Goal: Task Accomplishment & Management: Use online tool/utility

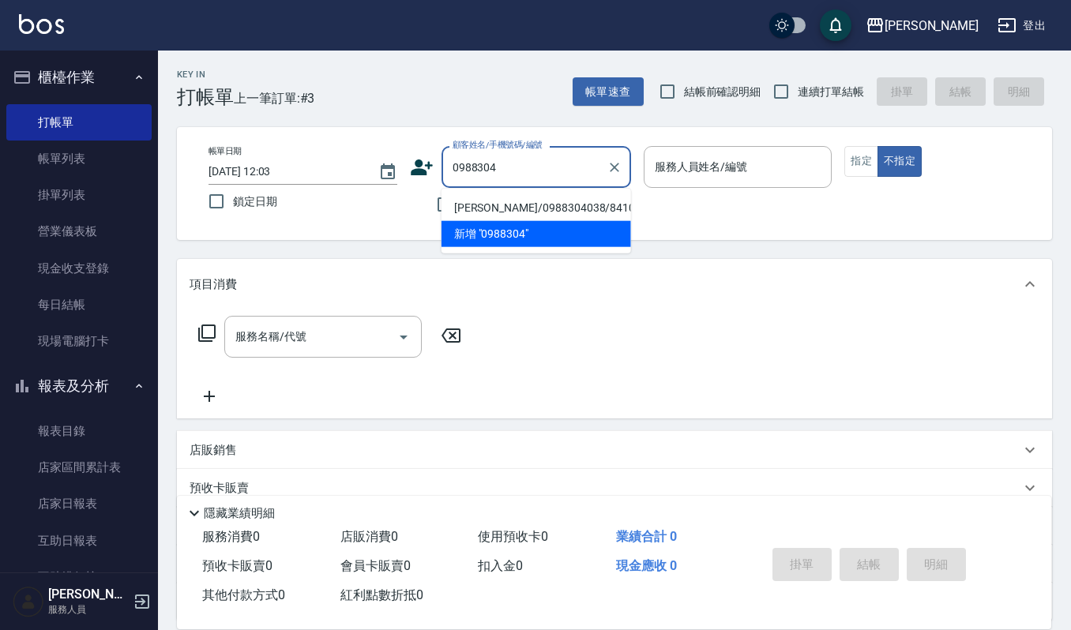
click at [483, 203] on li "[PERSON_NAME]/0988304038/8410220" at bounding box center [537, 208] width 190 height 26
type input "[PERSON_NAME]/0988304038/8410220"
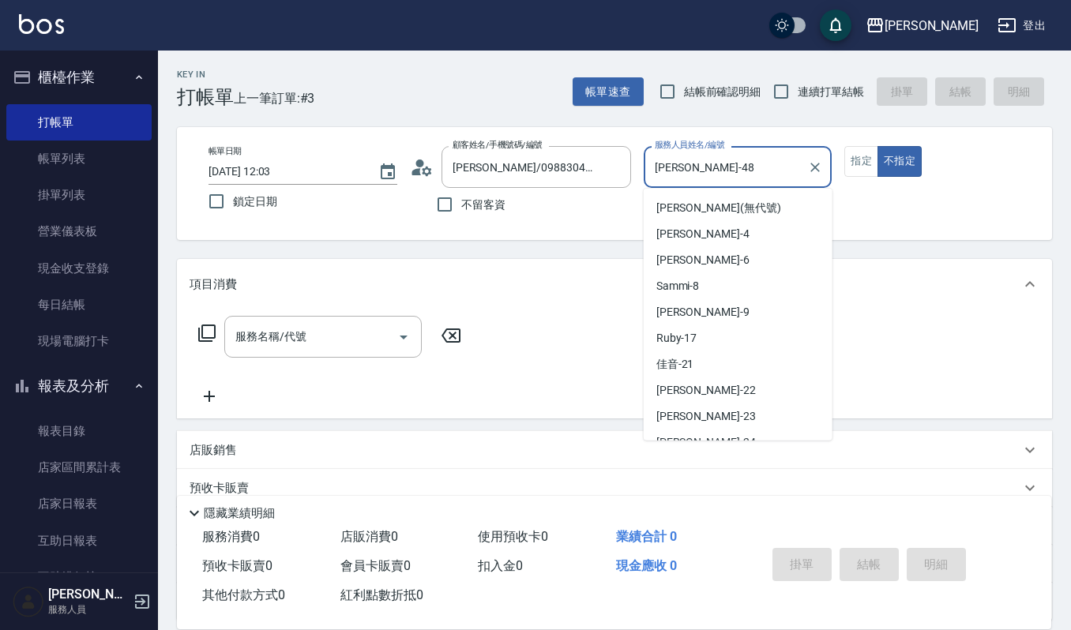
click at [701, 165] on input "[PERSON_NAME]-48" at bounding box center [726, 167] width 151 height 28
click at [694, 307] on span "[PERSON_NAME] -9" at bounding box center [702, 312] width 93 height 17
type input "[PERSON_NAME]-9"
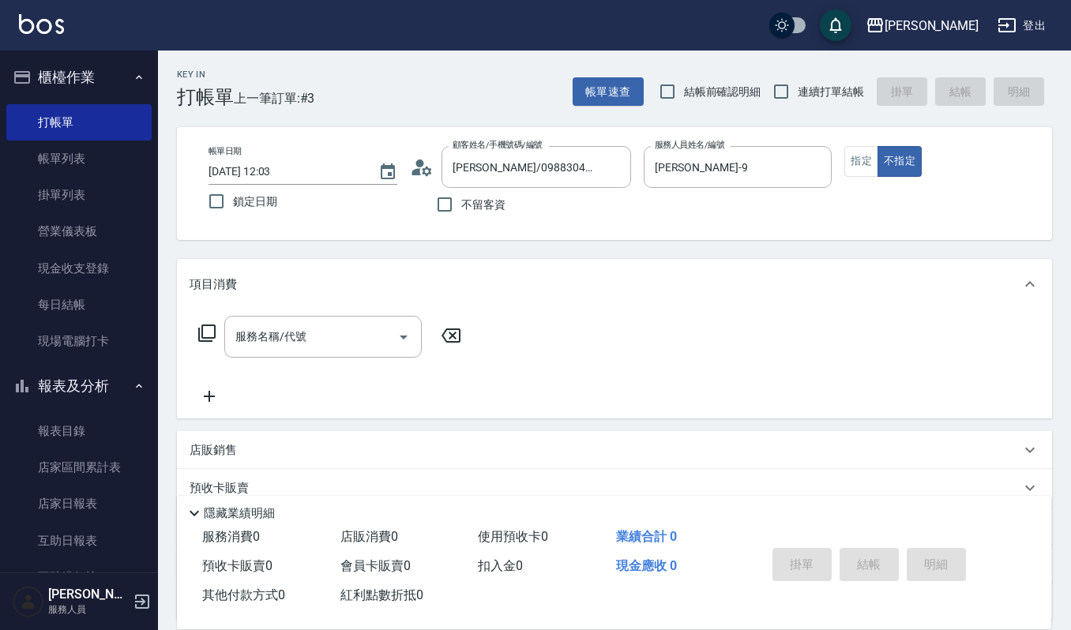
click at [285, 361] on div "服務名稱/代號 服務名稱/代號" at bounding box center [330, 361] width 281 height 90
click at [289, 351] on input "服務名稱/代號" at bounding box center [311, 337] width 160 height 28
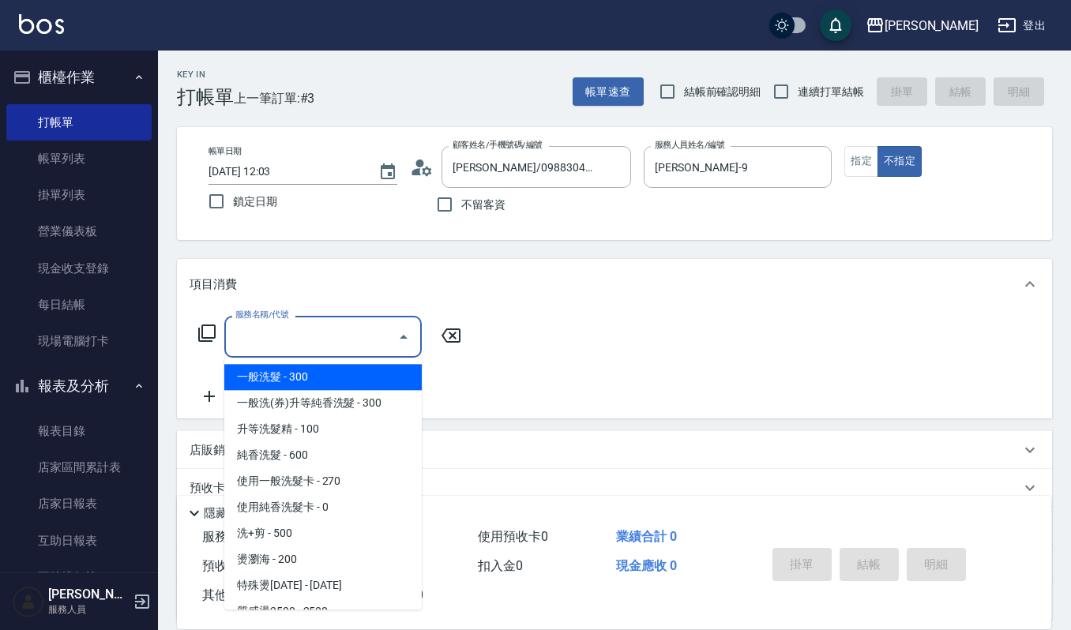
click at [298, 374] on span "一般洗髮 - 300" at bounding box center [322, 377] width 197 height 26
type input "一般洗髮(101)"
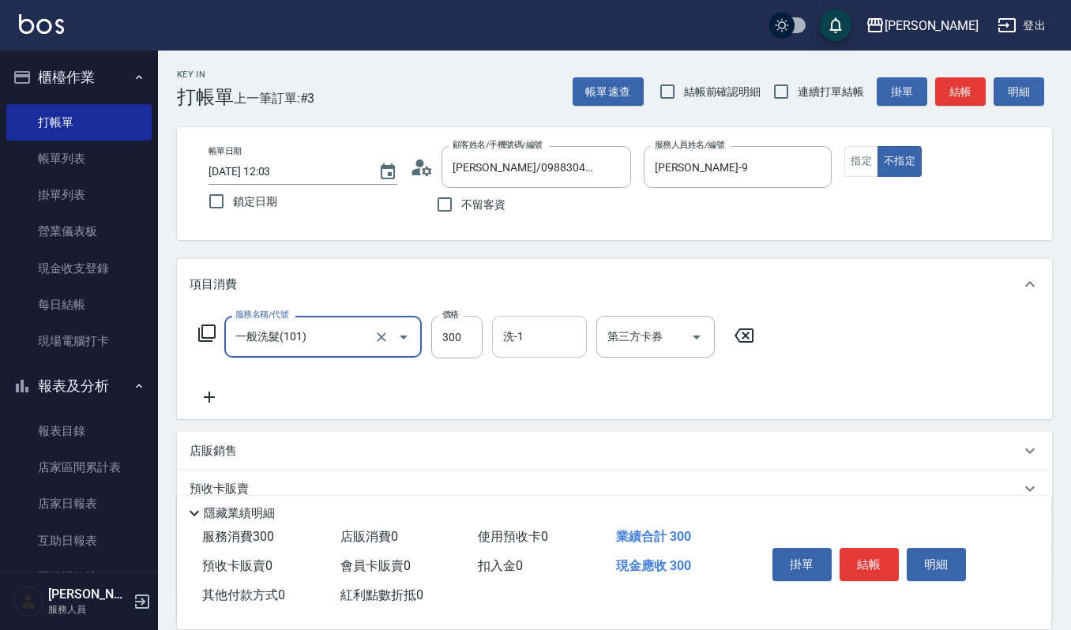
click at [550, 335] on input "洗-1" at bounding box center [539, 337] width 81 height 28
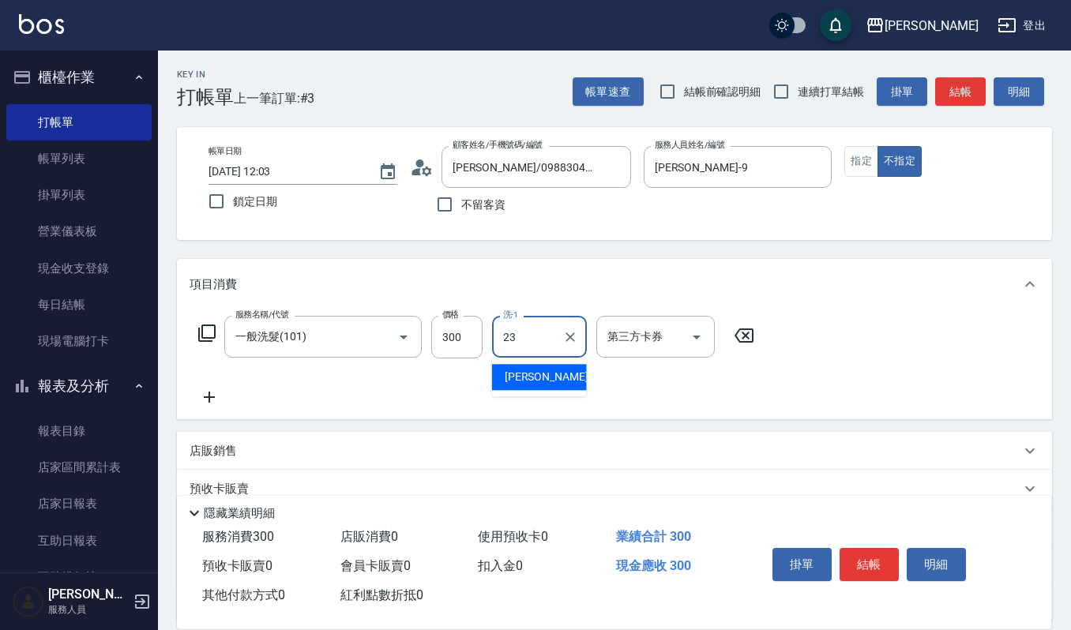
type input "[PERSON_NAME]-23"
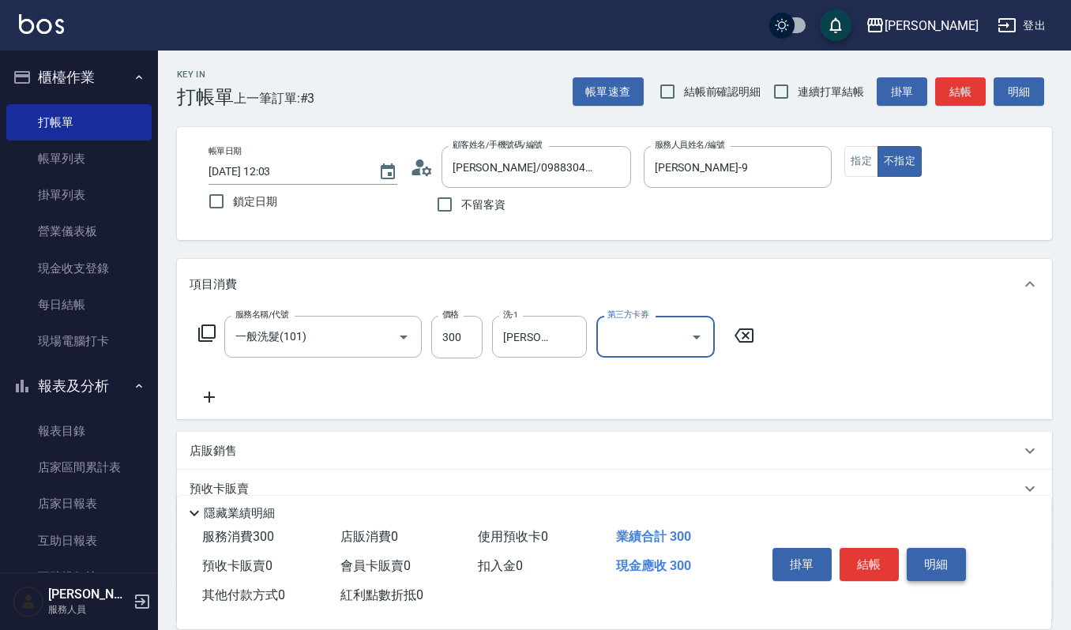
click at [946, 564] on button "明細" at bounding box center [936, 564] width 59 height 33
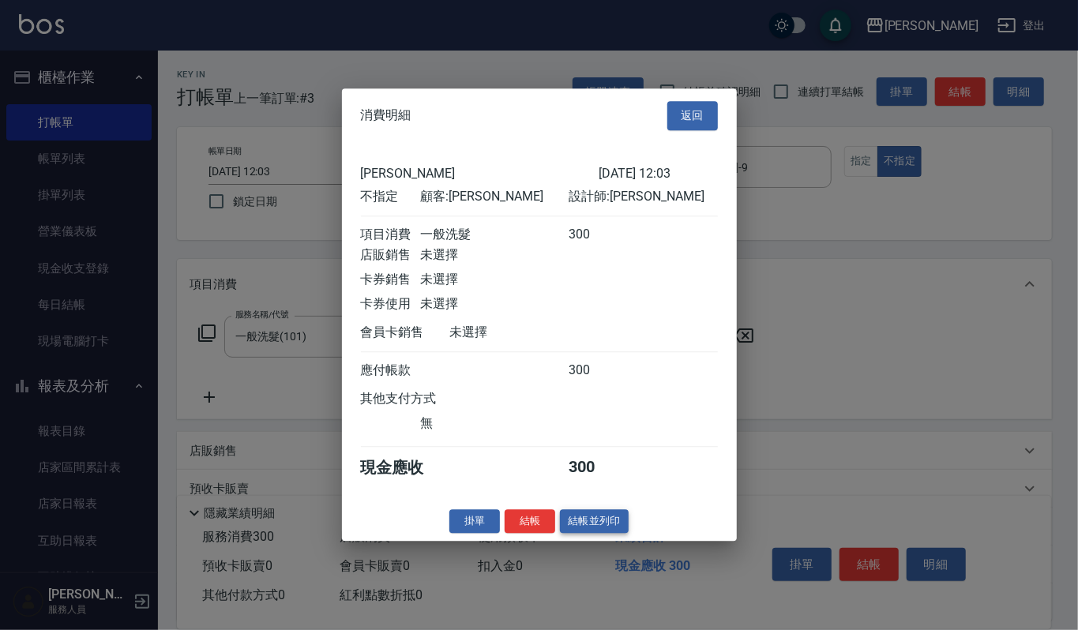
click at [613, 531] on button "結帳並列印" at bounding box center [594, 521] width 69 height 24
